Goal: Information Seeking & Learning: Learn about a topic

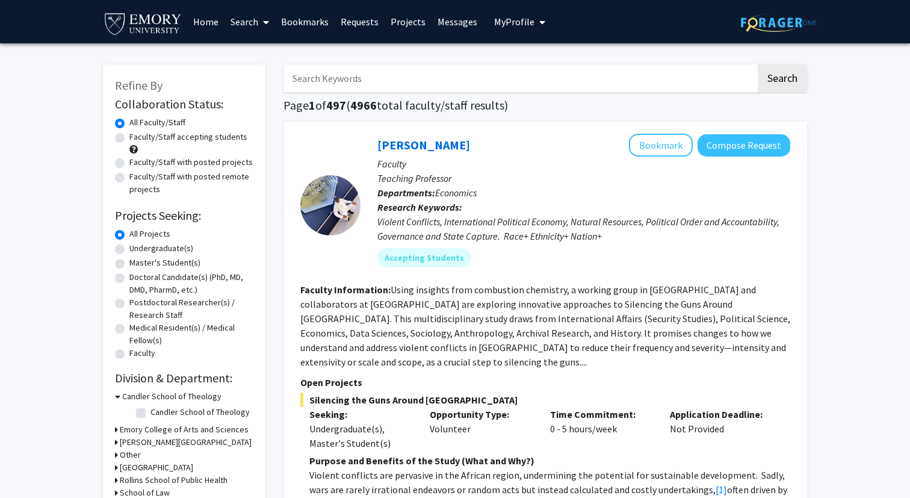
click at [165, 138] on label "Faculty/Staff accepting students" at bounding box center [188, 137] width 118 height 13
click at [137, 138] on input "Faculty/Staff accepting students" at bounding box center [133, 135] width 8 height 8
radio input "true"
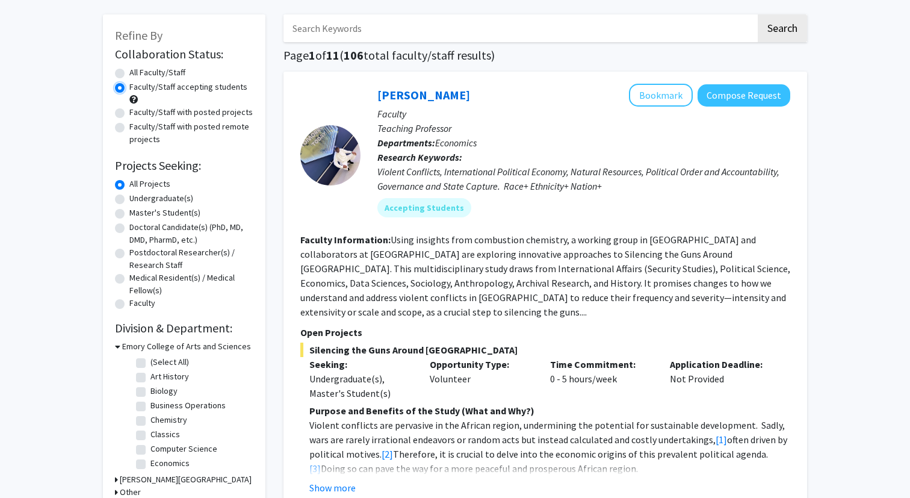
scroll to position [78, 0]
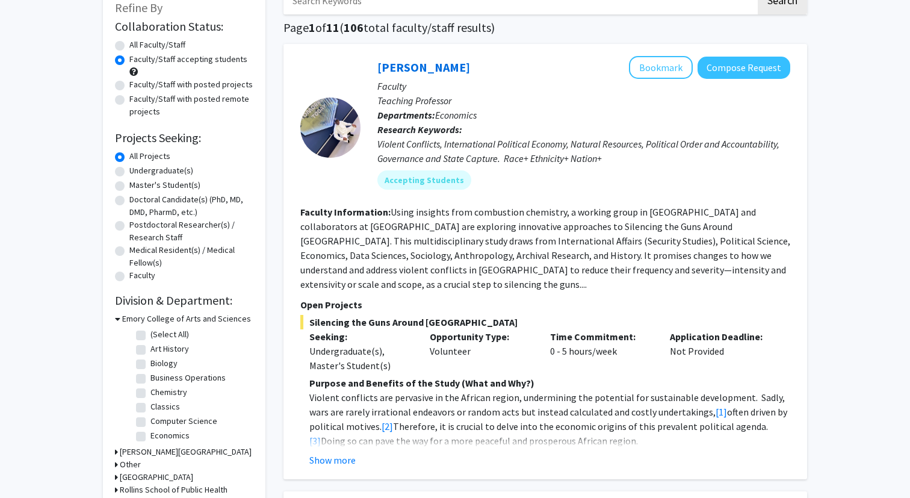
click at [172, 388] on label "Chemistry" at bounding box center [168, 392] width 37 height 13
click at [158, 388] on input "Chemistry" at bounding box center [154, 390] width 8 height 8
checkbox input "true"
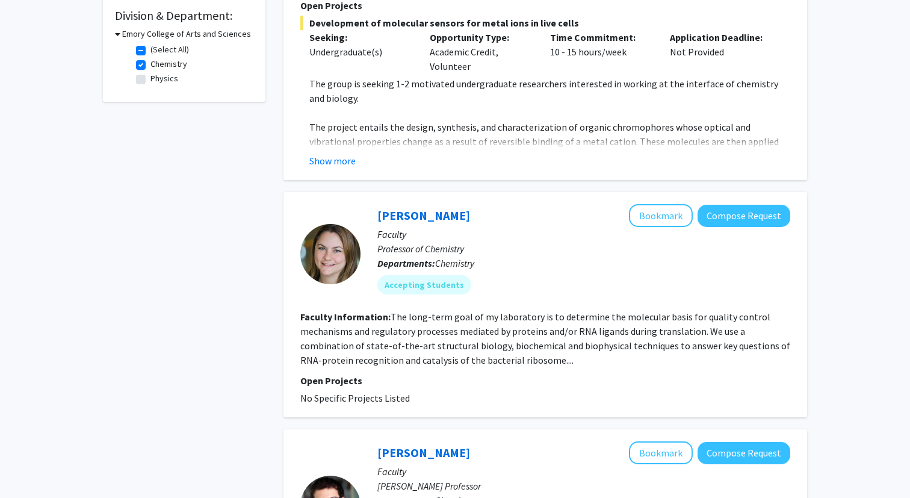
scroll to position [417, 0]
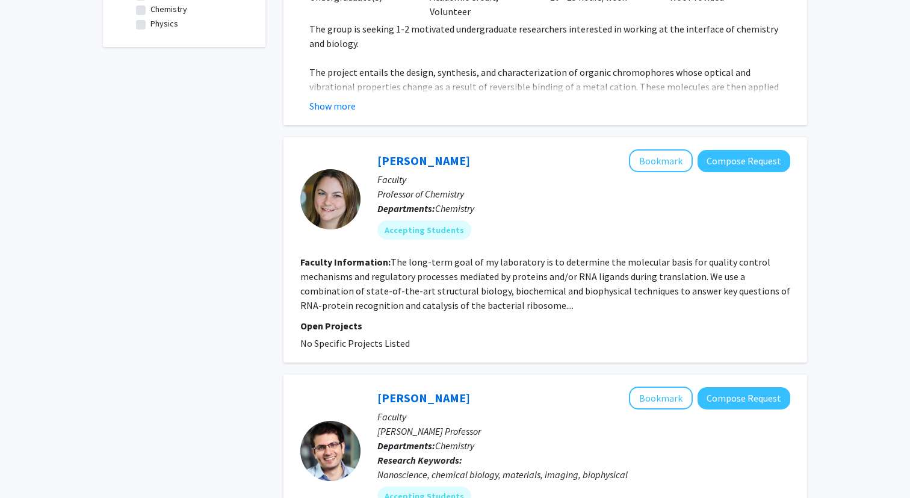
checkbox input "false"
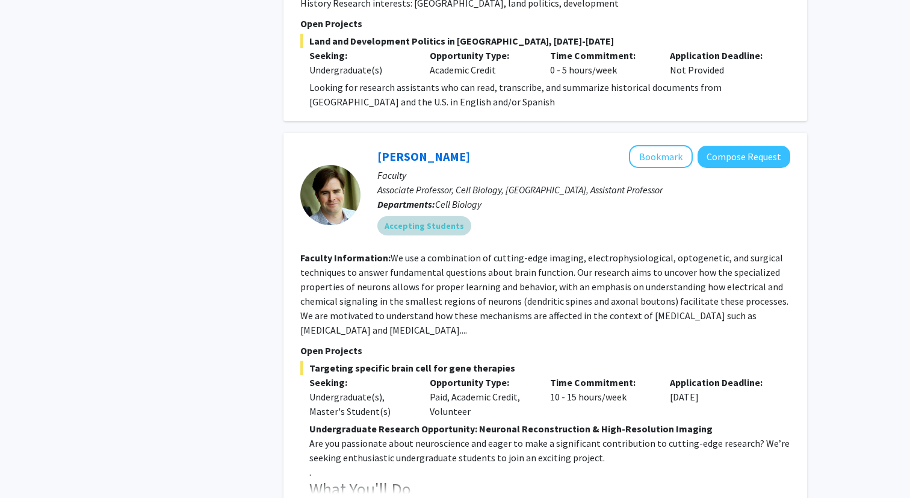
scroll to position [1350, 0]
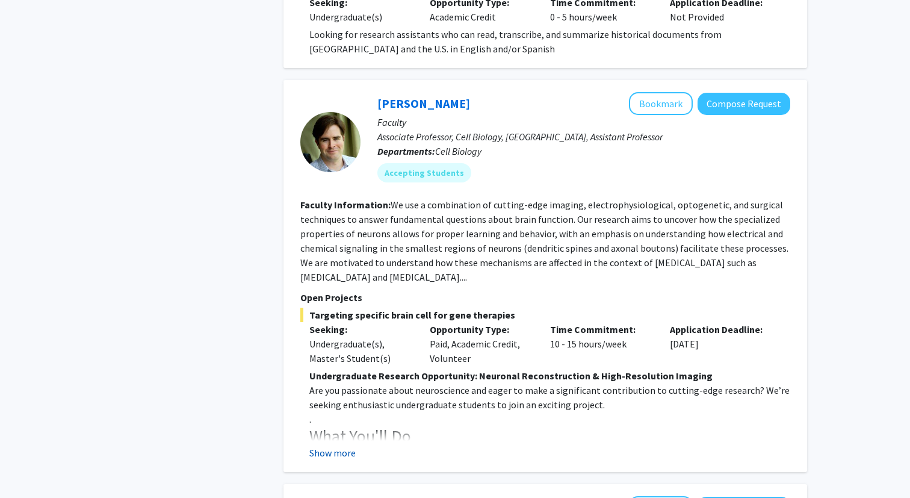
click at [352, 445] on button "Show more" at bounding box center [332, 452] width 46 height 14
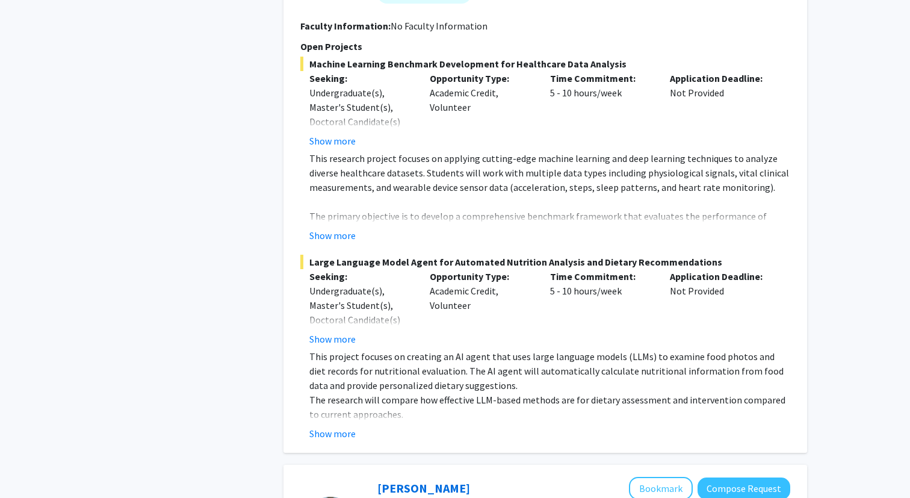
scroll to position [0, 0]
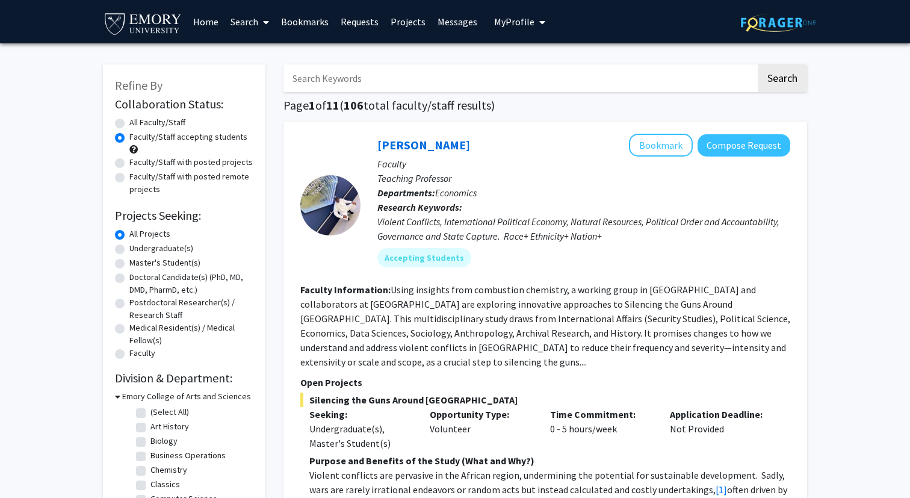
click at [527, 33] on button "My Profile" at bounding box center [520, 21] width 58 height 43
click at [533, 54] on span "[PERSON_NAME]" at bounding box center [569, 55] width 73 height 13
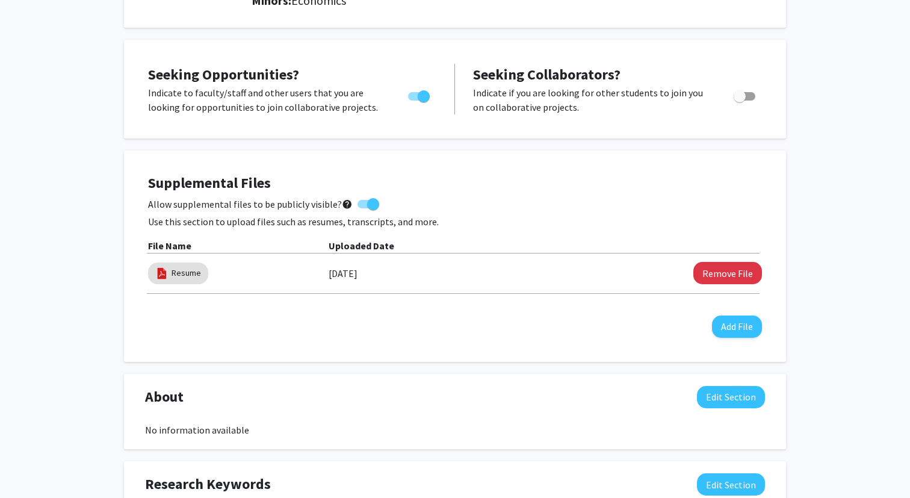
scroll to position [193, 0]
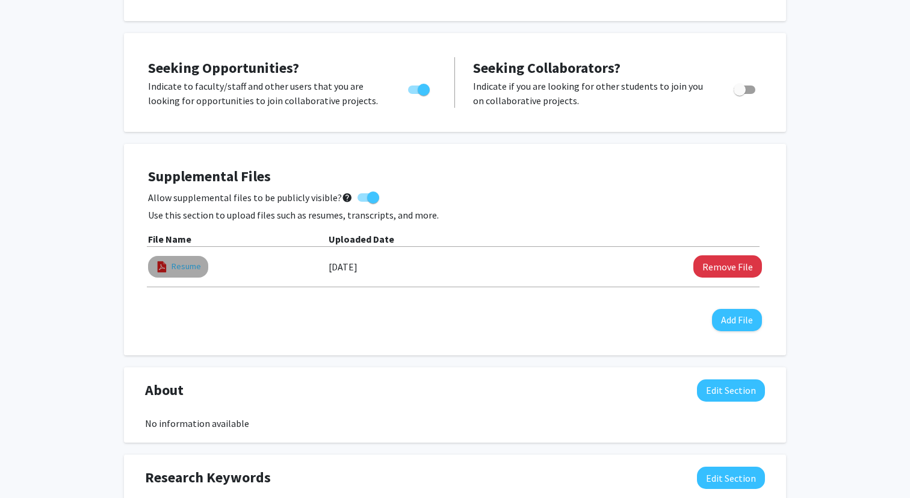
click at [180, 267] on link "Resume" at bounding box center [186, 266] width 29 height 13
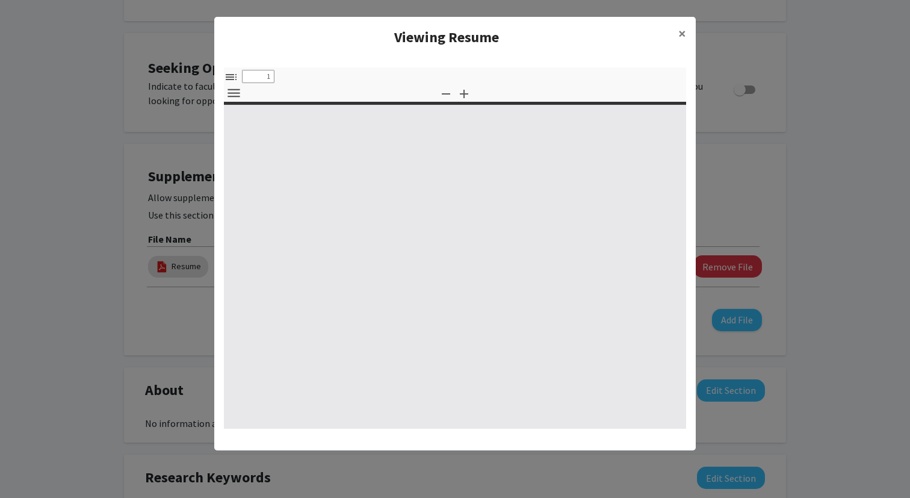
select select "custom"
type input "0"
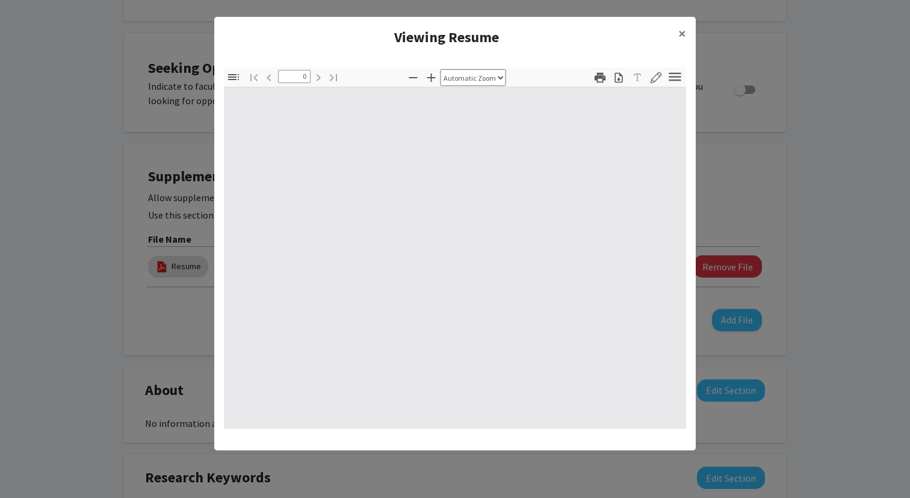
select select "custom"
type input "1"
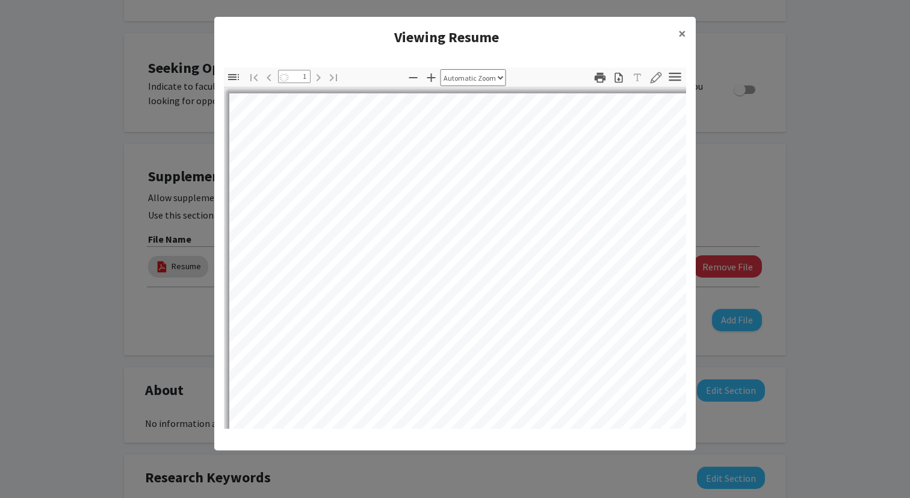
select select "auto"
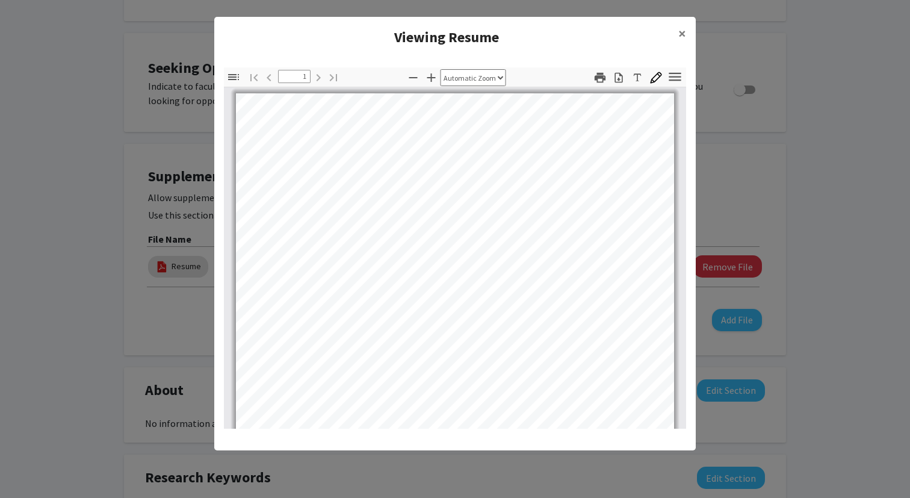
click at [726, 122] on modal-container "Viewing Resume × Thumbnails Document Outline Attachments Layers Current Outline…" at bounding box center [455, 249] width 910 height 498
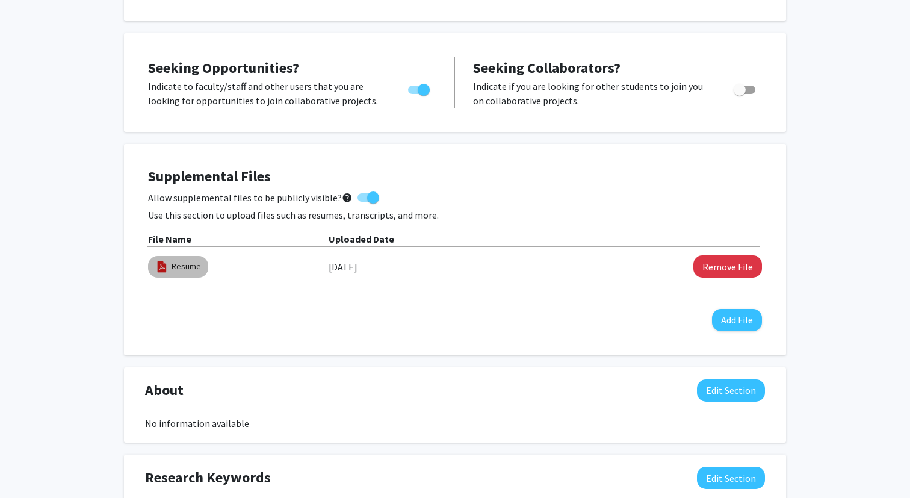
click at [196, 258] on mat-chip "Resume" at bounding box center [178, 267] width 60 height 22
click at [194, 260] on link "Resume" at bounding box center [186, 266] width 29 height 13
select select "custom"
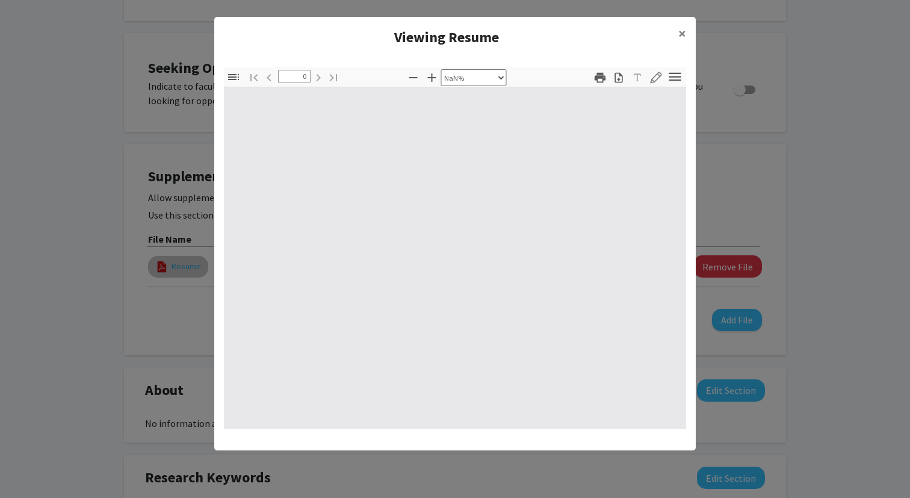
type input "1"
select select "auto"
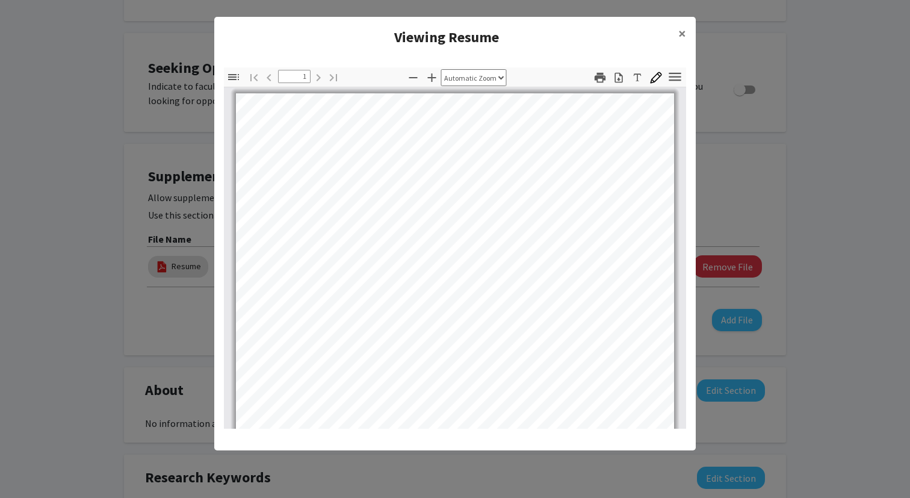
click at [107, 219] on modal-container "Viewing Resume × Thumbnails Document Outline Attachments Layers Current Outline…" at bounding box center [455, 249] width 910 height 498
